Goal: Task Accomplishment & Management: Use online tool/utility

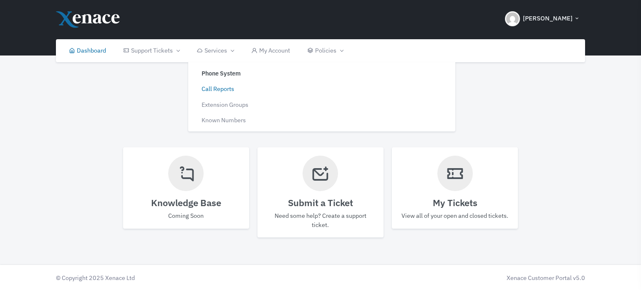
click at [219, 86] on link "Call Reports" at bounding box center [254, 89] width 126 height 16
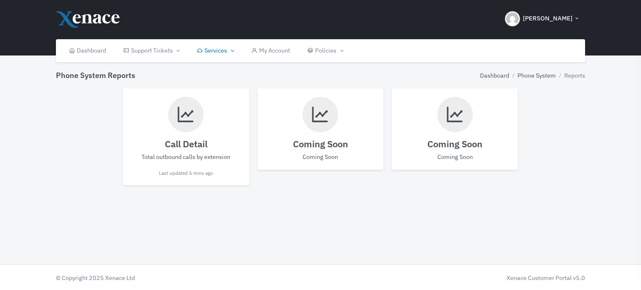
click at [179, 140] on h4 "Call Detail" at bounding box center [185, 143] width 109 height 11
select select
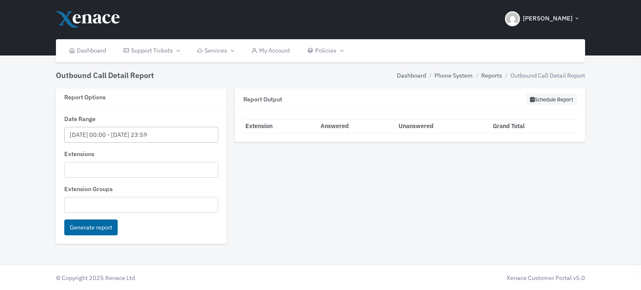
click at [115, 134] on input "[DATE] 00:00 - [DATE] 23:59" at bounding box center [141, 135] width 154 height 16
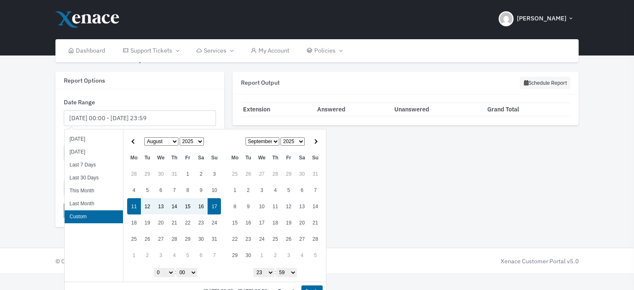
scroll to position [26, 0]
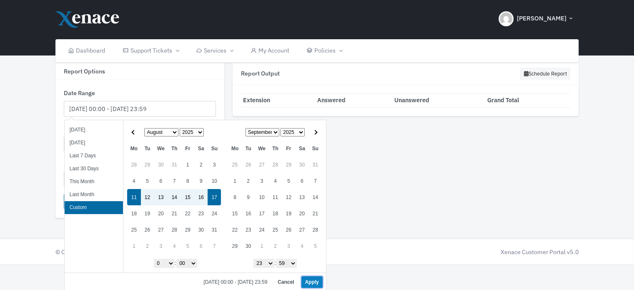
click at [313, 280] on button "Apply" at bounding box center [312, 282] width 21 height 12
type input "[DATE] 00:00 - [DATE] 23:59"
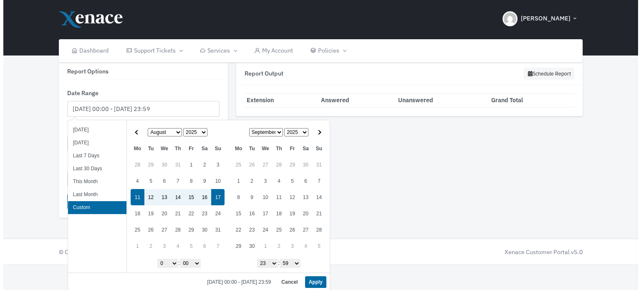
scroll to position [0, 0]
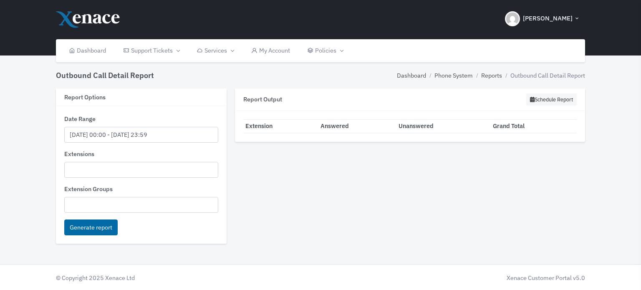
click at [82, 170] on ul at bounding box center [141, 168] width 153 height 13
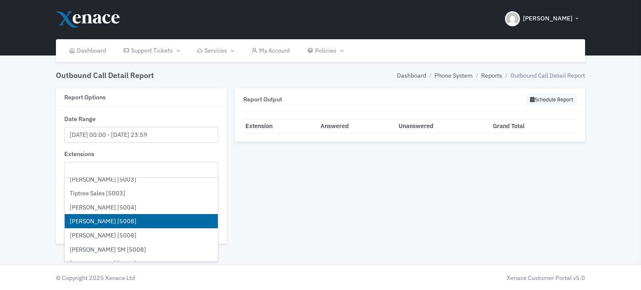
scroll to position [1001, 0]
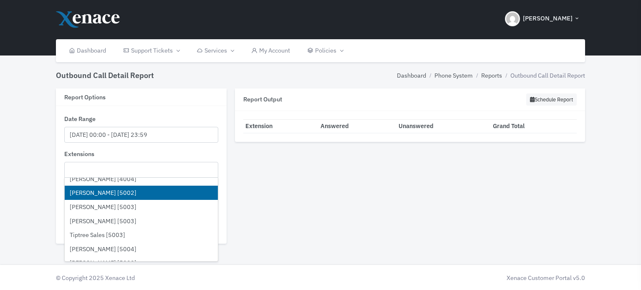
click at [117, 193] on li "[PERSON_NAME] [5002]" at bounding box center [141, 193] width 153 height 14
select select "5002"
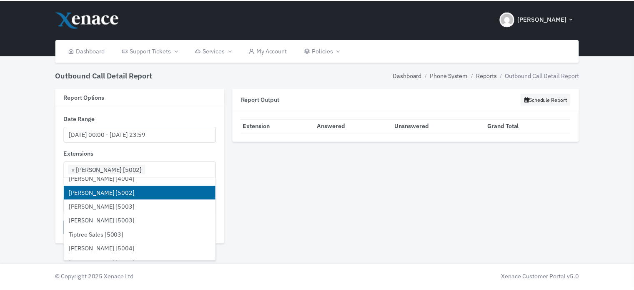
scroll to position [582, 0]
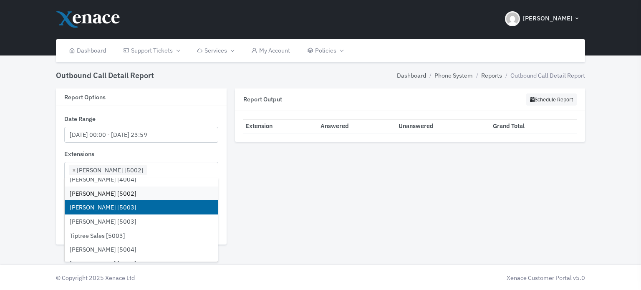
click at [107, 205] on li "[PERSON_NAME] [5003]" at bounding box center [141, 207] width 153 height 14
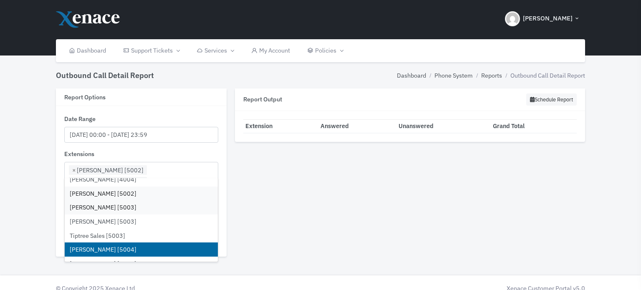
click at [125, 246] on li "[PERSON_NAME] [5004]" at bounding box center [141, 249] width 153 height 14
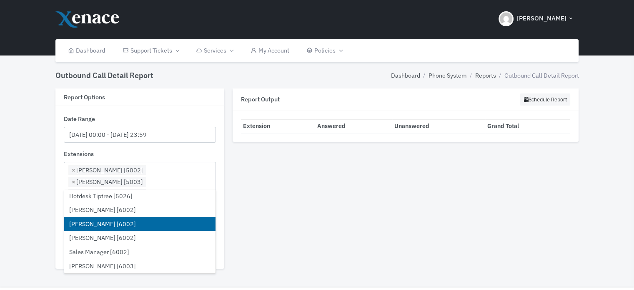
scroll to position [1418, 0]
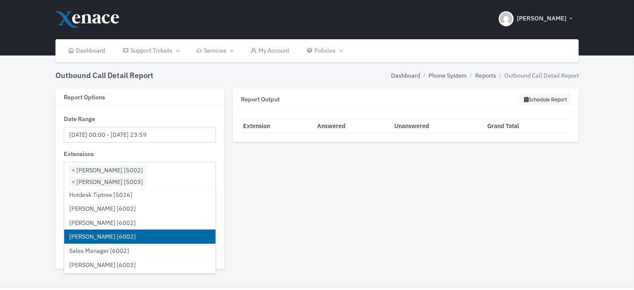
click at [117, 233] on li "[PERSON_NAME] [6002]" at bounding box center [139, 236] width 151 height 14
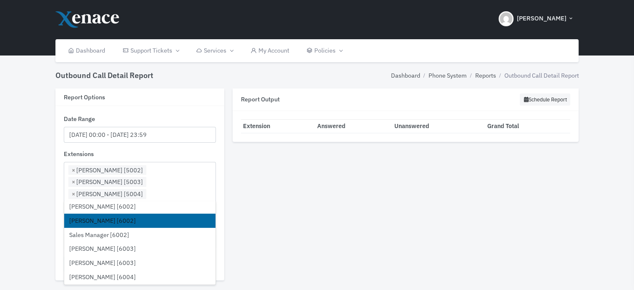
scroll to position [1460, 0]
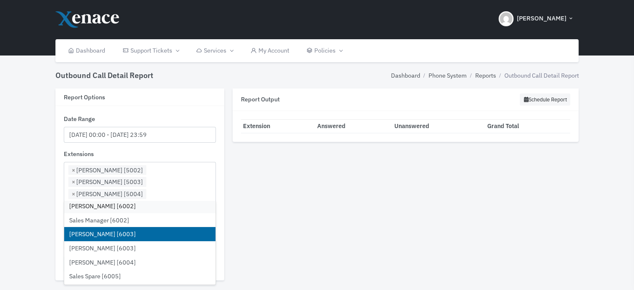
click at [108, 233] on li "[PERSON_NAME] [6003]" at bounding box center [139, 234] width 151 height 14
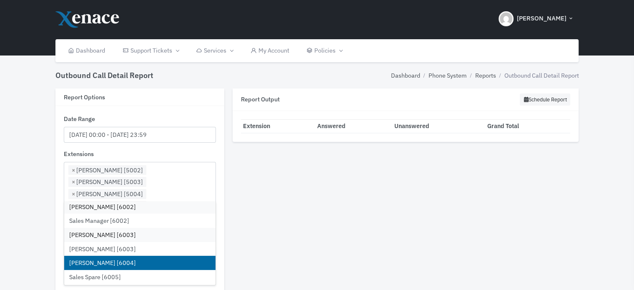
click at [100, 261] on li "[PERSON_NAME] [6004]" at bounding box center [139, 263] width 151 height 14
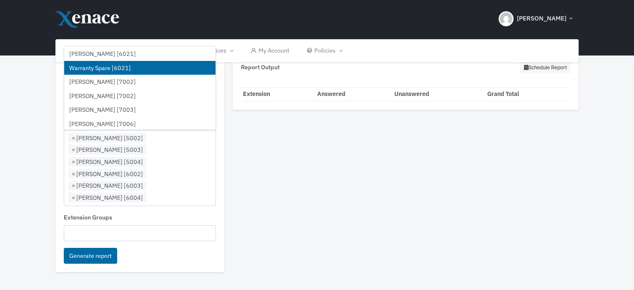
scroll to position [1710, 0]
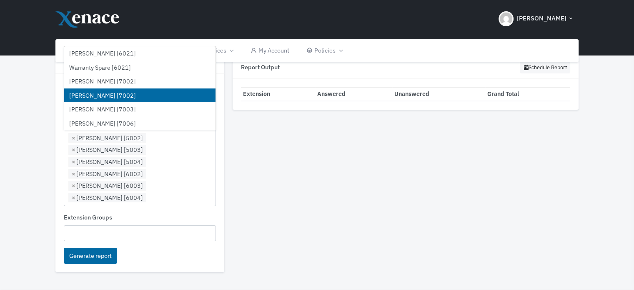
click at [123, 95] on li "[PERSON_NAME] [7002]" at bounding box center [139, 95] width 151 height 14
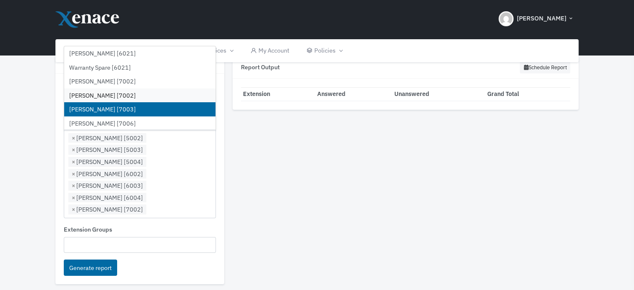
click at [112, 106] on li "[PERSON_NAME] [7003]" at bounding box center [139, 109] width 151 height 14
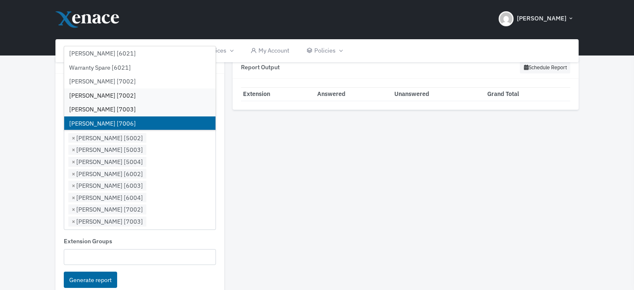
click at [107, 118] on li "[PERSON_NAME] [7006]" at bounding box center [139, 123] width 151 height 14
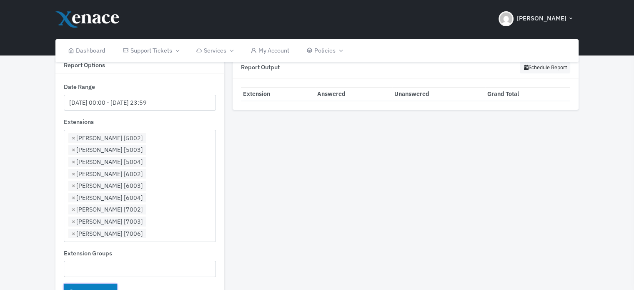
click at [91, 284] on button "Generate report" at bounding box center [90, 292] width 53 height 16
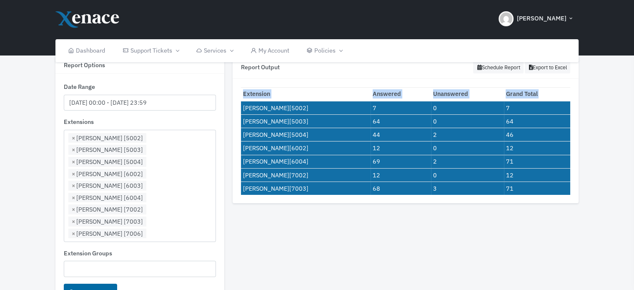
drag, startPoint x: 577, startPoint y: 186, endPoint x: 241, endPoint y: 105, distance: 345.6
click at [241, 105] on div "Extension Answered Unanswered Grand Total [PERSON_NAME] [5002] 7 0 7 [PERSON_NA…" at bounding box center [406, 141] width 347 height 125
copy table "Extension Answered Unanswered Grand Total"
click at [477, 235] on div "Report Output Schedule Report Export to Excel Loading... Extension Answered Una…" at bounding box center [406, 186] width 355 height 260
